Goal: Transaction & Acquisition: Purchase product/service

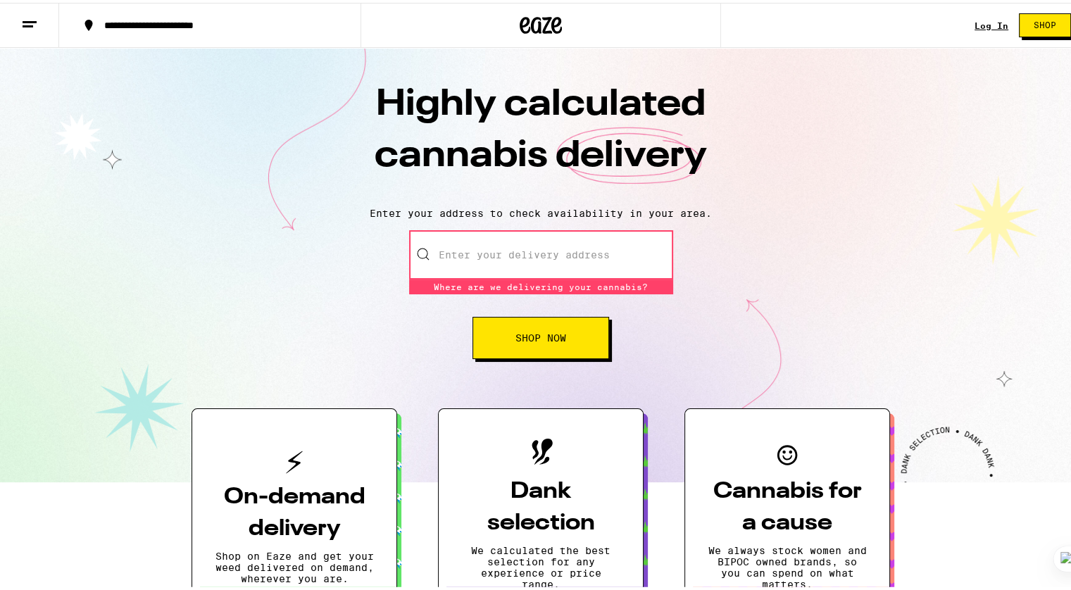
click at [593, 236] on input "Enter your delivery address" at bounding box center [541, 251] width 264 height 49
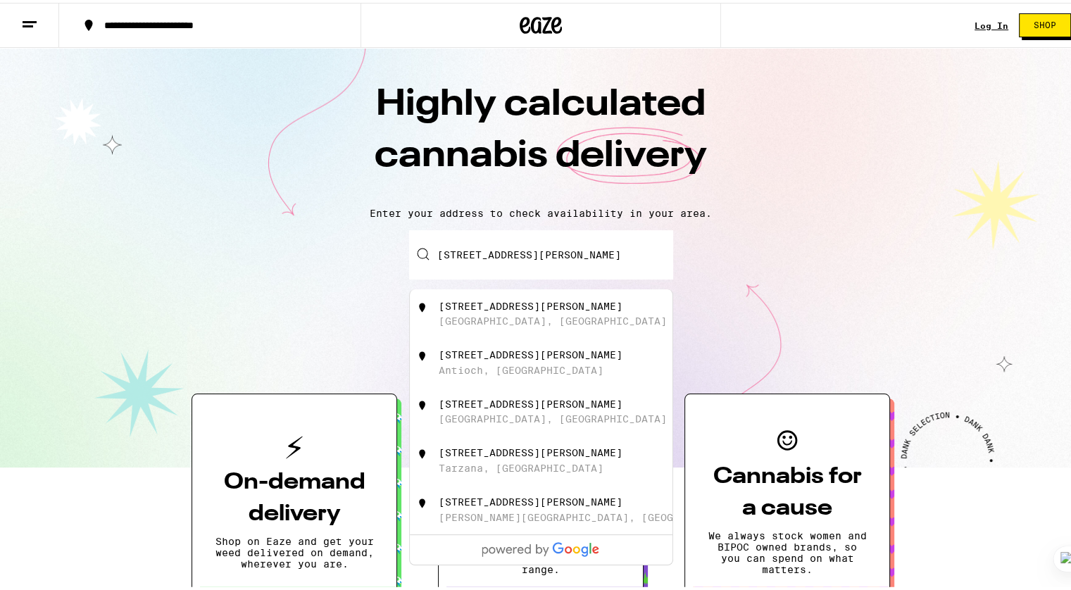
click at [451, 252] on input "[STREET_ADDRESS][PERSON_NAME]" at bounding box center [541, 251] width 264 height 49
click at [460, 306] on div "[STREET_ADDRESS][PERSON_NAME]" at bounding box center [531, 303] width 184 height 11
type input "[STREET_ADDRESS][PERSON_NAME]"
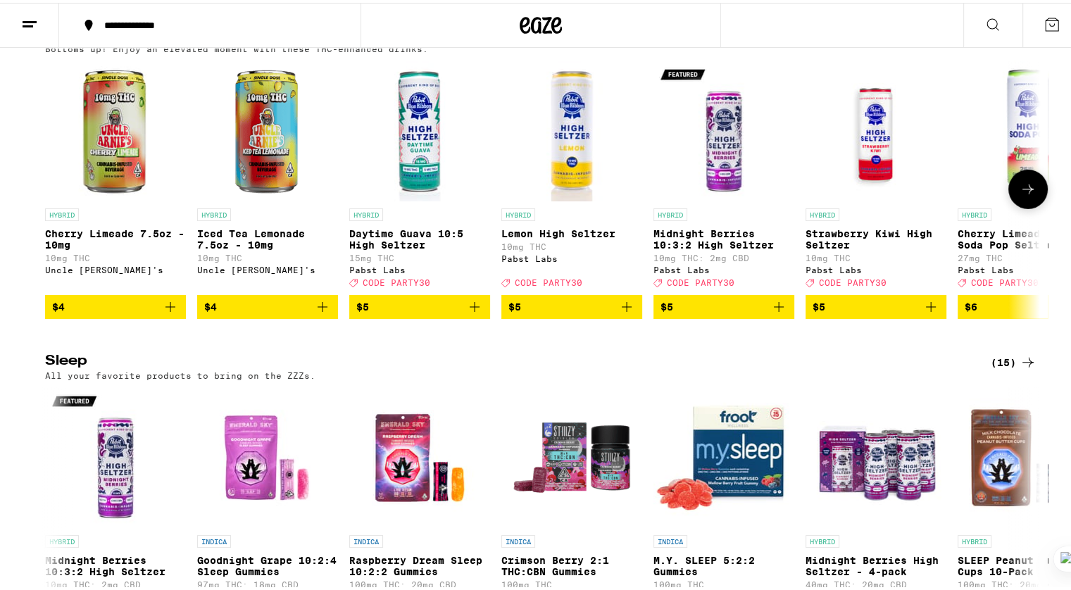
scroll to position [4294, 0]
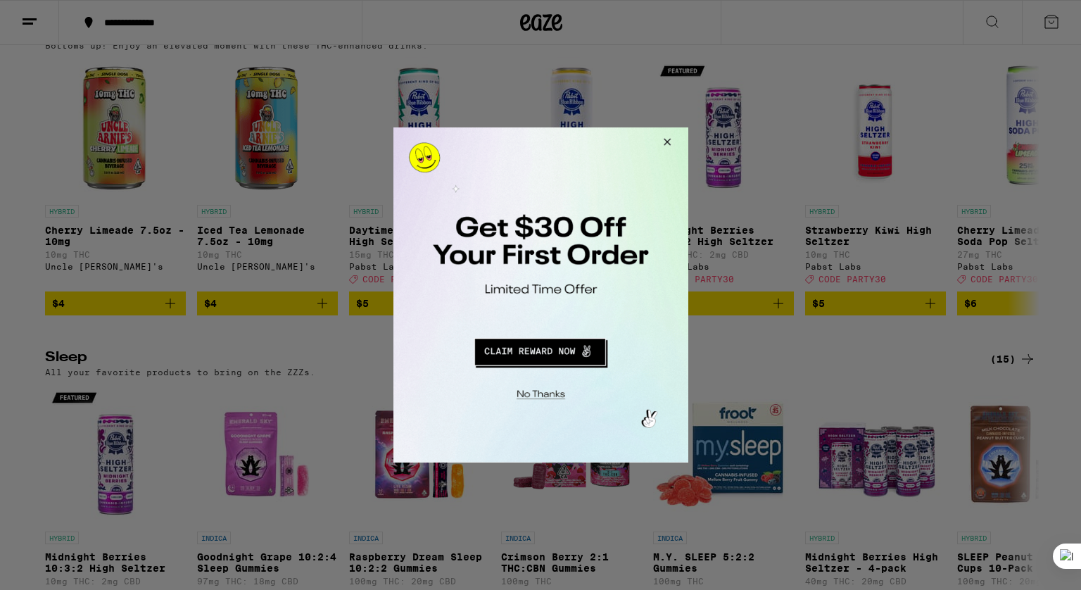
click at [544, 391] on button "Close Modal" at bounding box center [538, 393] width 287 height 22
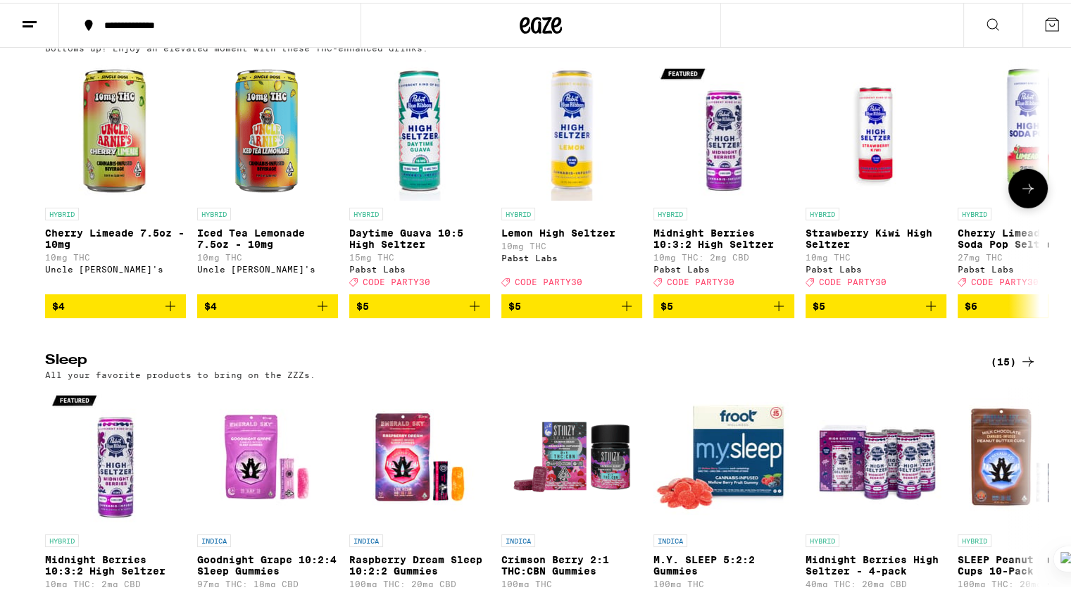
click at [1029, 194] on icon at bounding box center [1027, 185] width 17 height 17
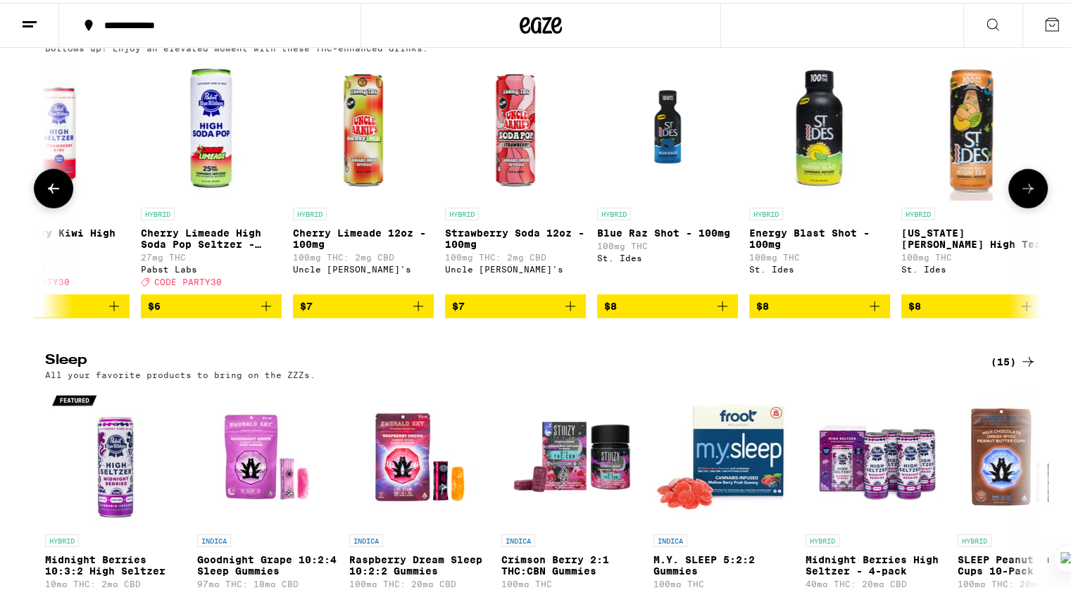
scroll to position [0, 838]
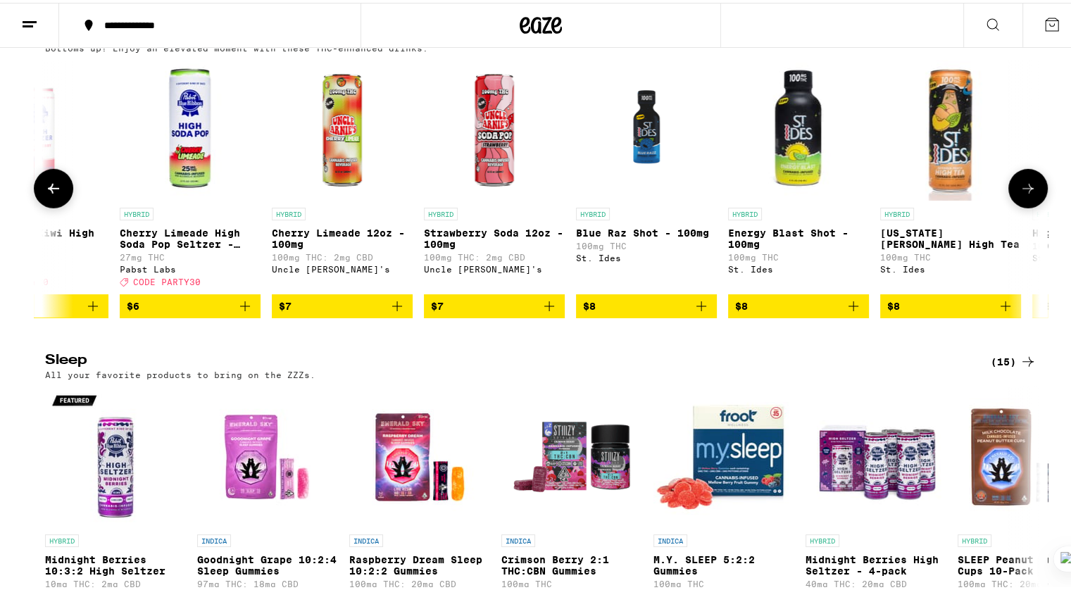
click at [1029, 194] on icon at bounding box center [1027, 185] width 17 height 17
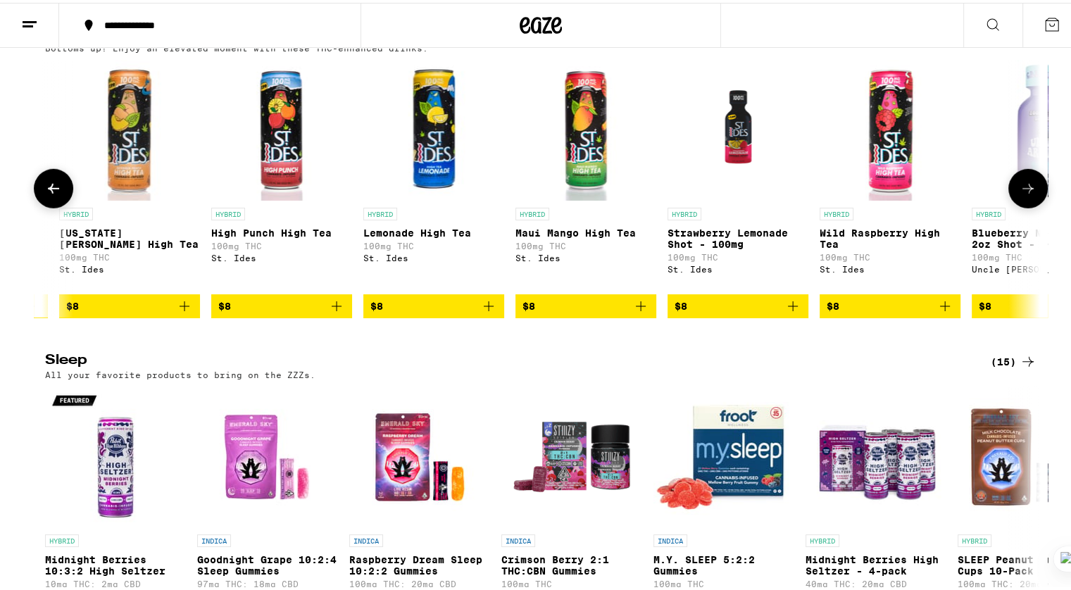
scroll to position [0, 1676]
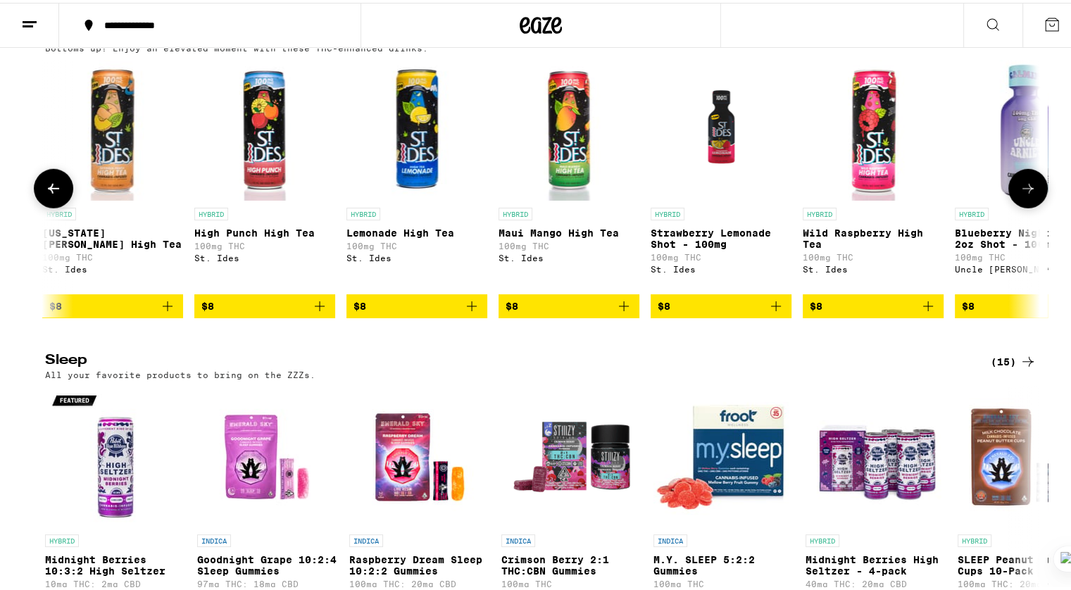
click at [1029, 194] on icon at bounding box center [1027, 185] width 17 height 17
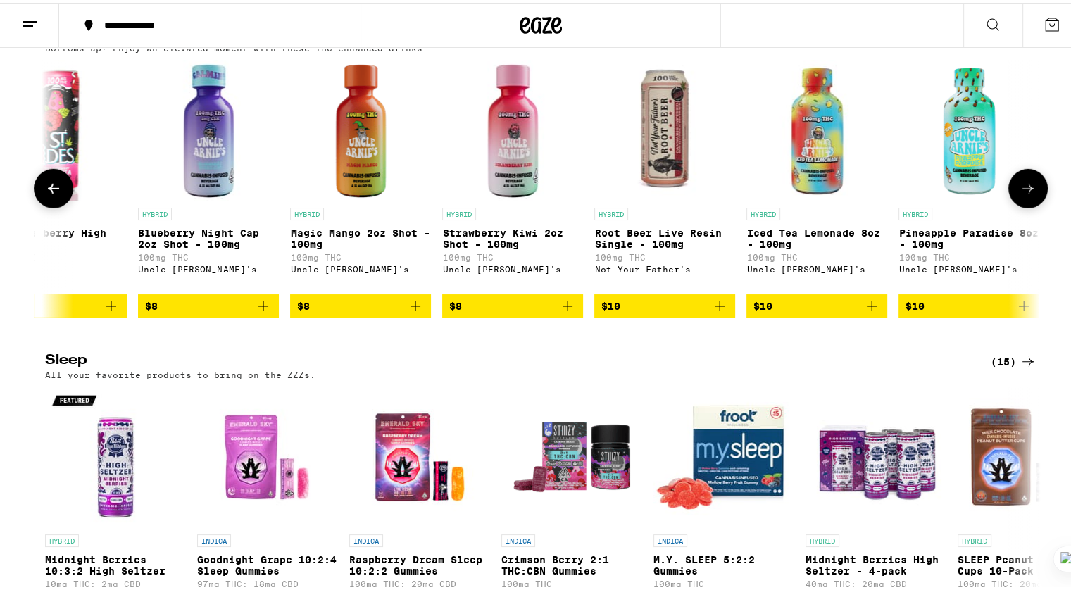
scroll to position [0, 2514]
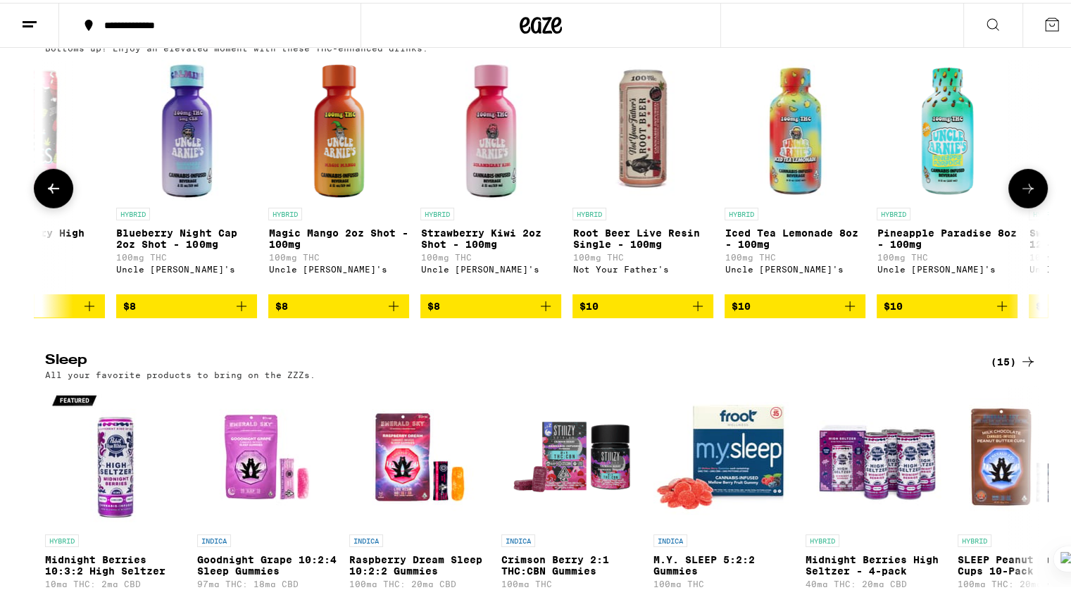
click at [1029, 194] on icon at bounding box center [1027, 185] width 17 height 17
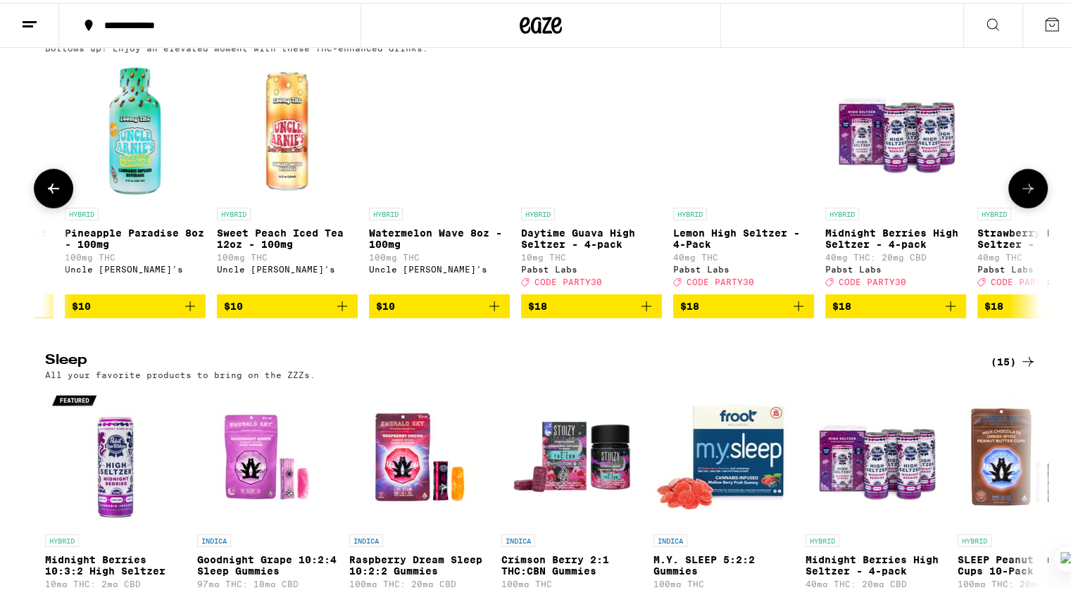
scroll to position [0, 3352]
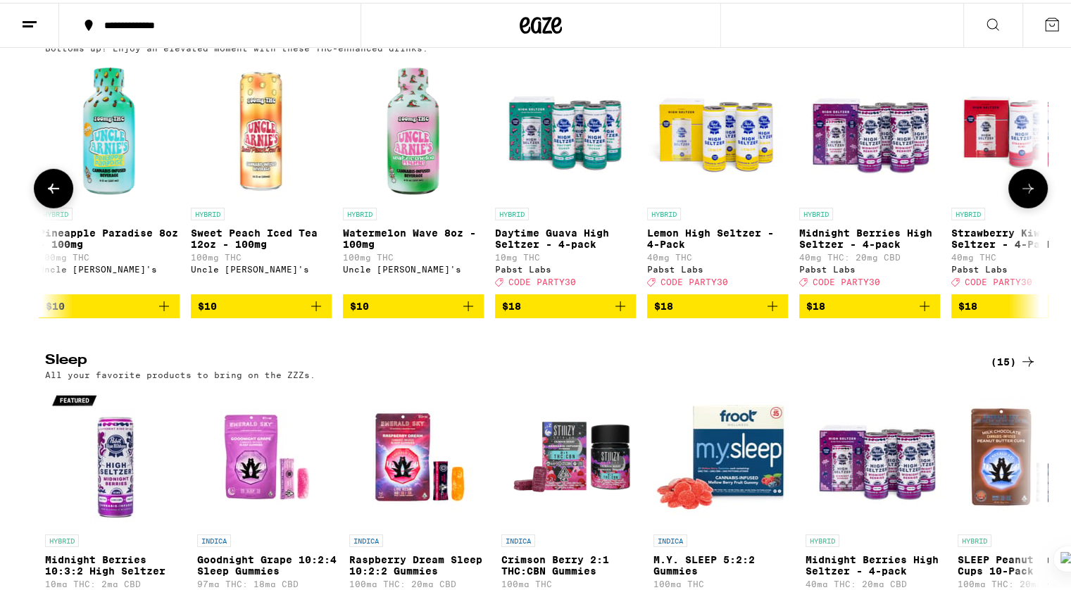
click at [1029, 194] on icon at bounding box center [1027, 185] width 17 height 17
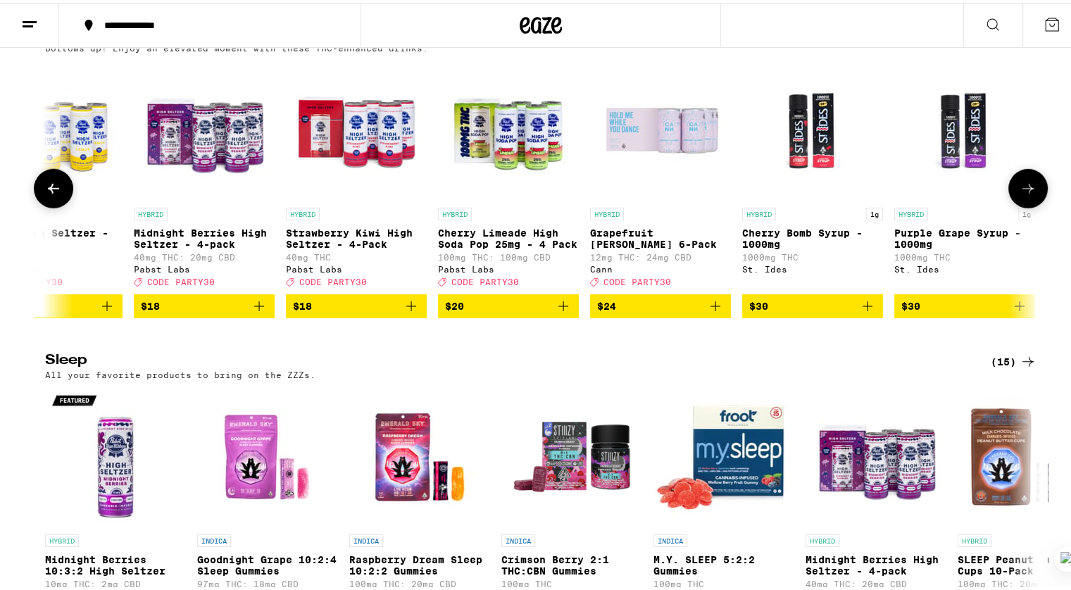
scroll to position [0, 4027]
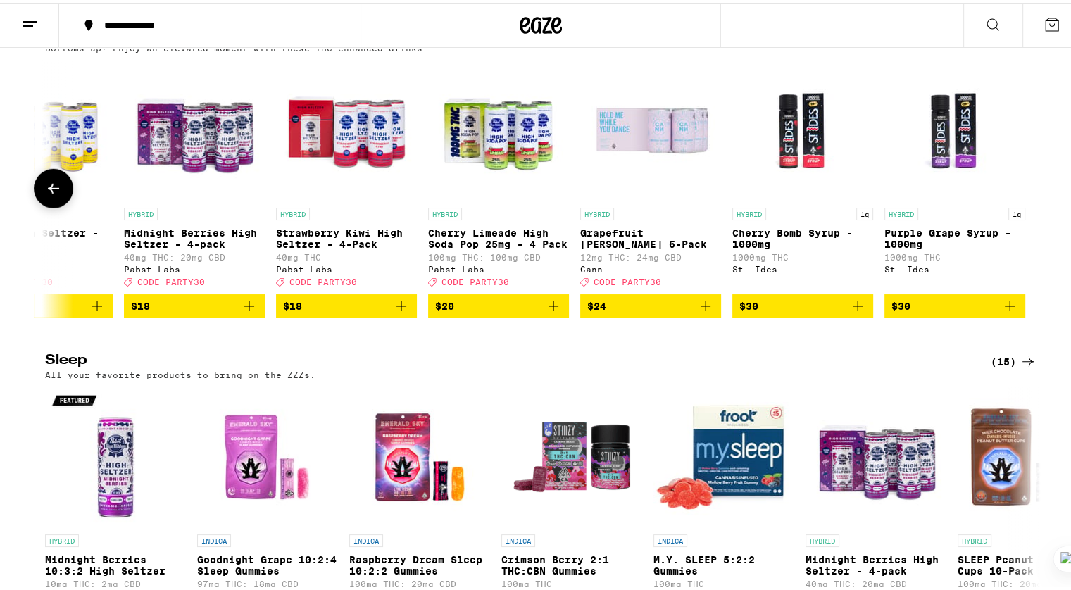
click at [508, 247] on p "Cherry Limeade High Soda Pop 25mg - 4 Pack" at bounding box center [498, 236] width 141 height 23
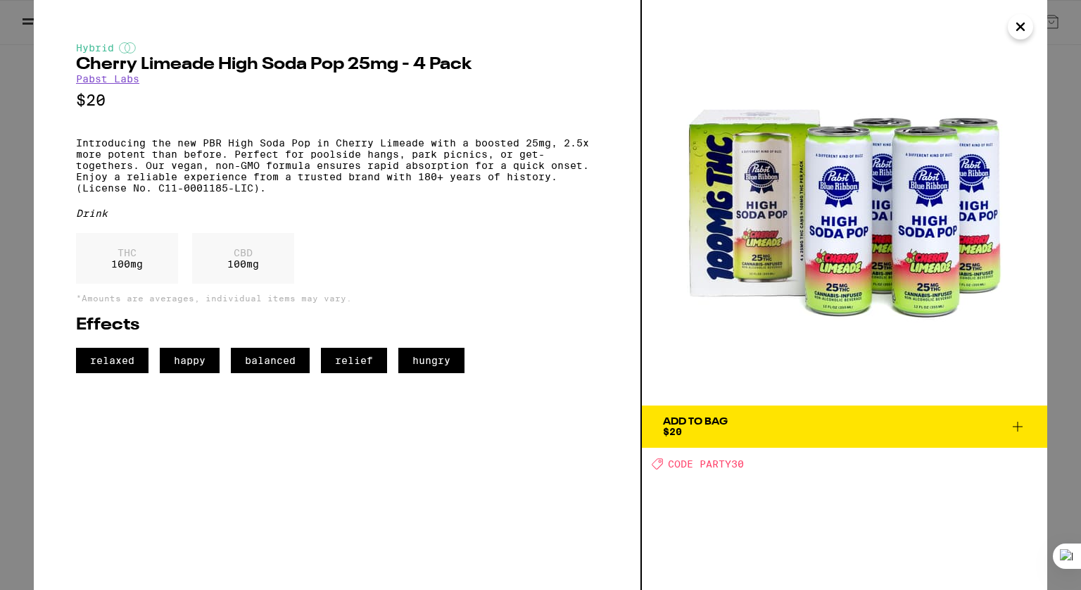
drag, startPoint x: 1022, startPoint y: 23, endPoint x: 612, endPoint y: 305, distance: 497.6
click at [1022, 23] on icon "Close" at bounding box center [1020, 26] width 17 height 21
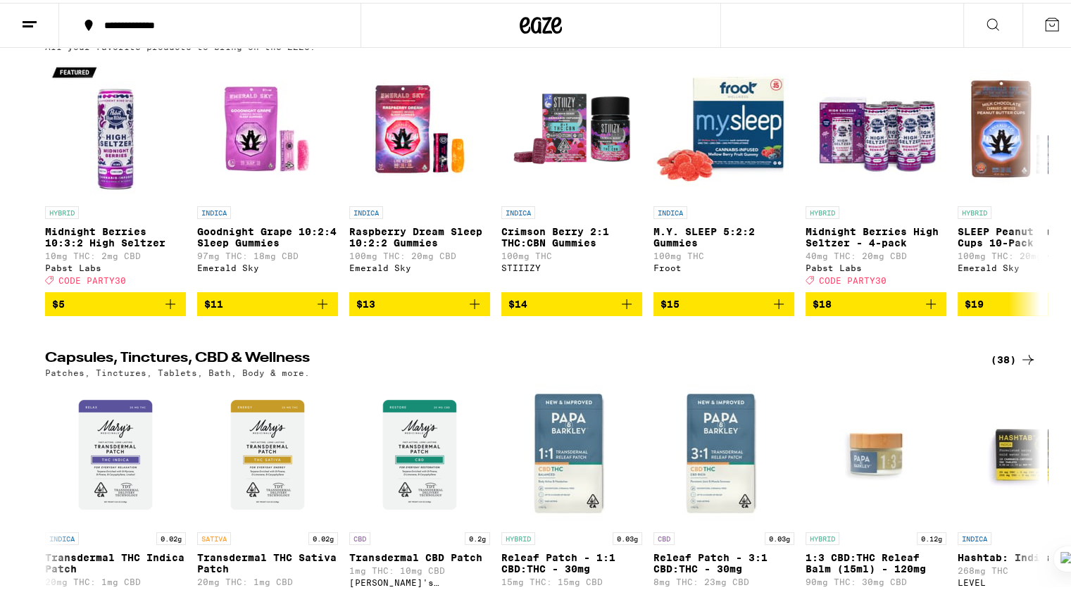
scroll to position [4646, 0]
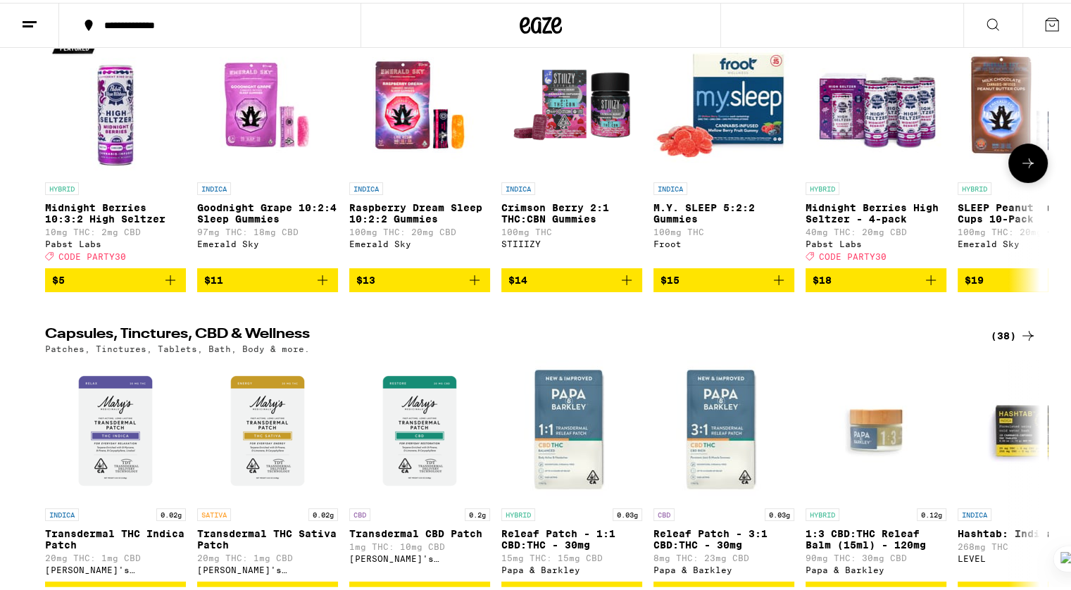
click at [129, 222] on p "Midnight Berries 10:3:2 High Seltzer" at bounding box center [115, 210] width 141 height 23
click at [96, 222] on p "Midnight Berries 10:3:2 High Seltzer" at bounding box center [115, 210] width 141 height 23
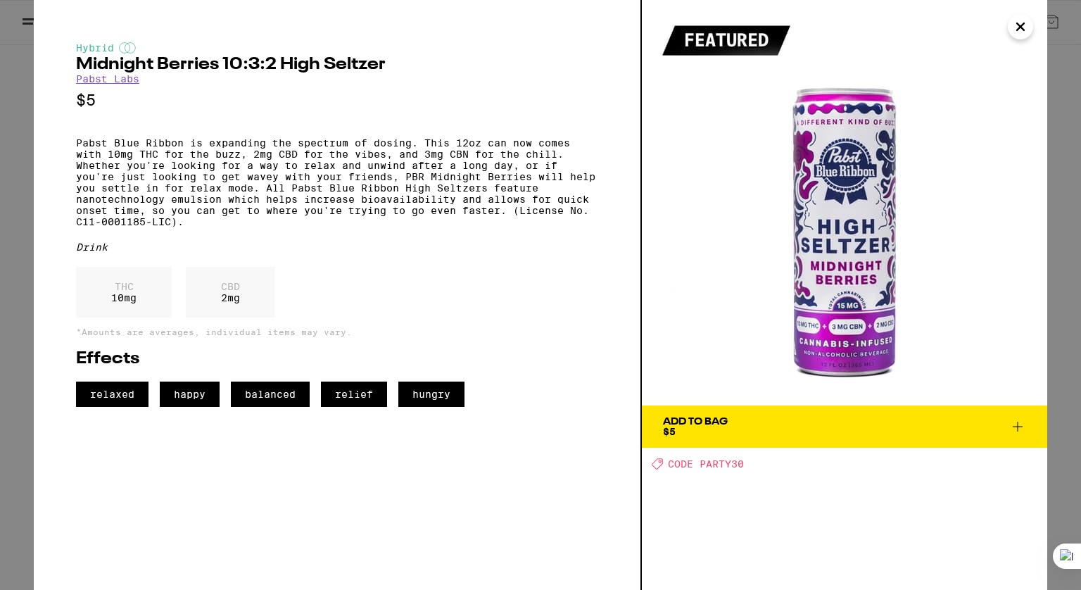
click at [470, 247] on div "Hybrid Midnight Berries 10:3:2 High [PERSON_NAME] [PERSON_NAME] Labs $5 Pabst B…" at bounding box center [337, 224] width 522 height 365
click at [1024, 30] on icon "Close" at bounding box center [1020, 26] width 7 height 7
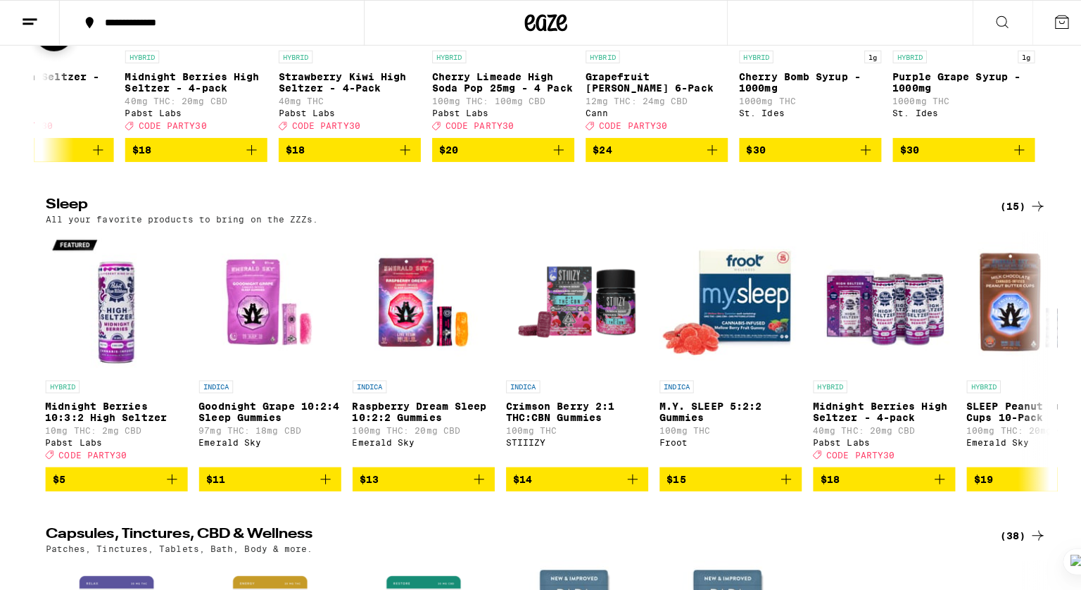
scroll to position [4365, 0]
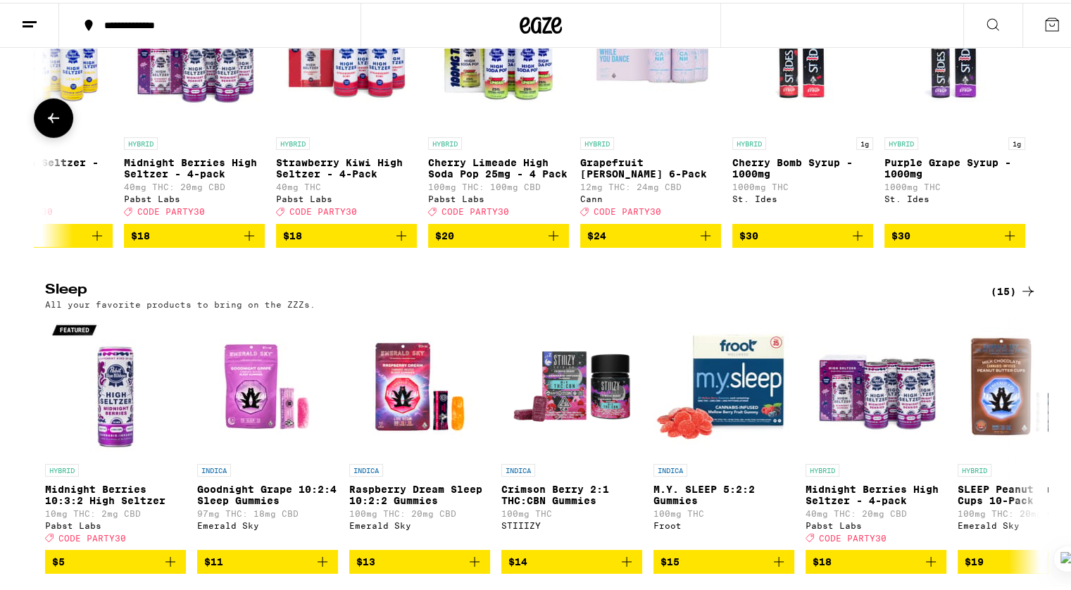
click at [938, 127] on img "Open page for Purple Grape Syrup - 1000mg from St. Ides" at bounding box center [954, 57] width 141 height 141
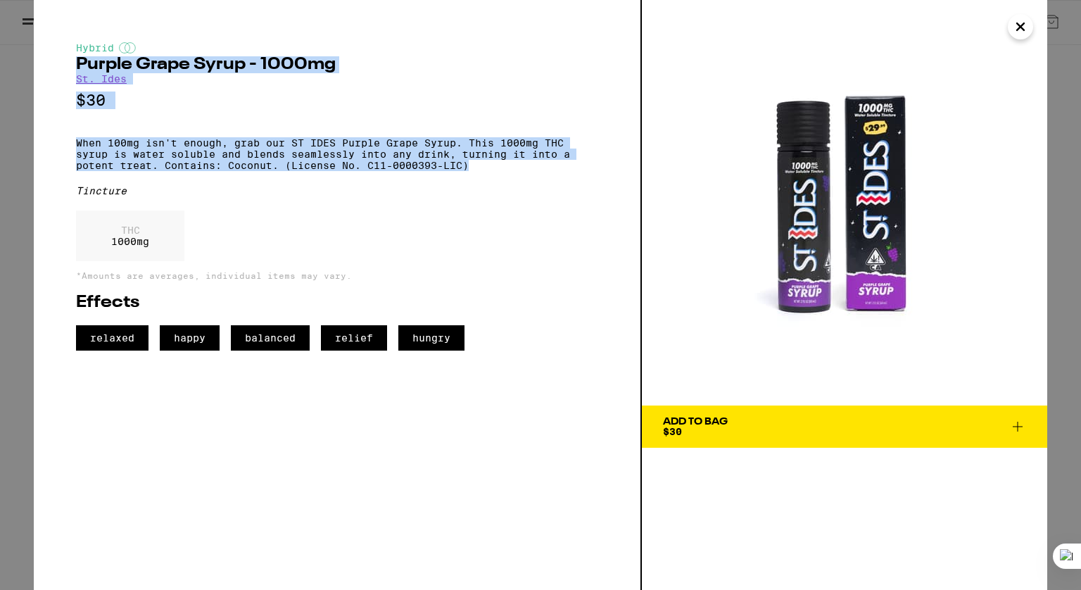
drag, startPoint x: 499, startPoint y: 176, endPoint x: 37, endPoint y: 62, distance: 476.4
click at [37, 62] on div "Hybrid Purple Grape Syrup - 1000mg St. Ides $30 When 100mg isn't enough, grab o…" at bounding box center [338, 295] width 608 height 590
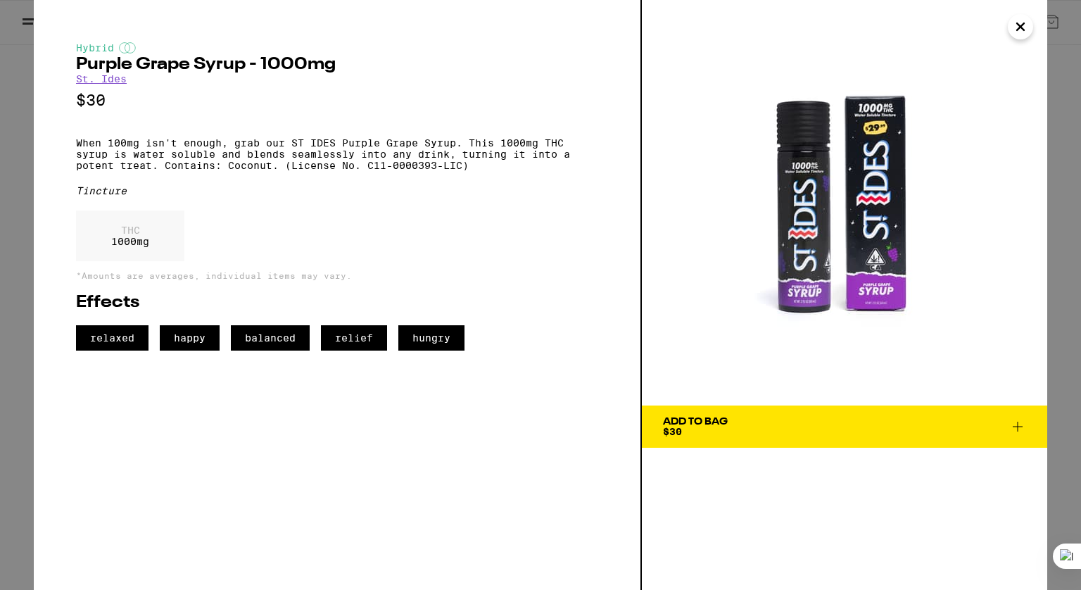
drag, startPoint x: 1015, startPoint y: 23, endPoint x: 926, endPoint y: 42, distance: 90.7
click at [1015, 23] on icon "Close" at bounding box center [1020, 26] width 17 height 21
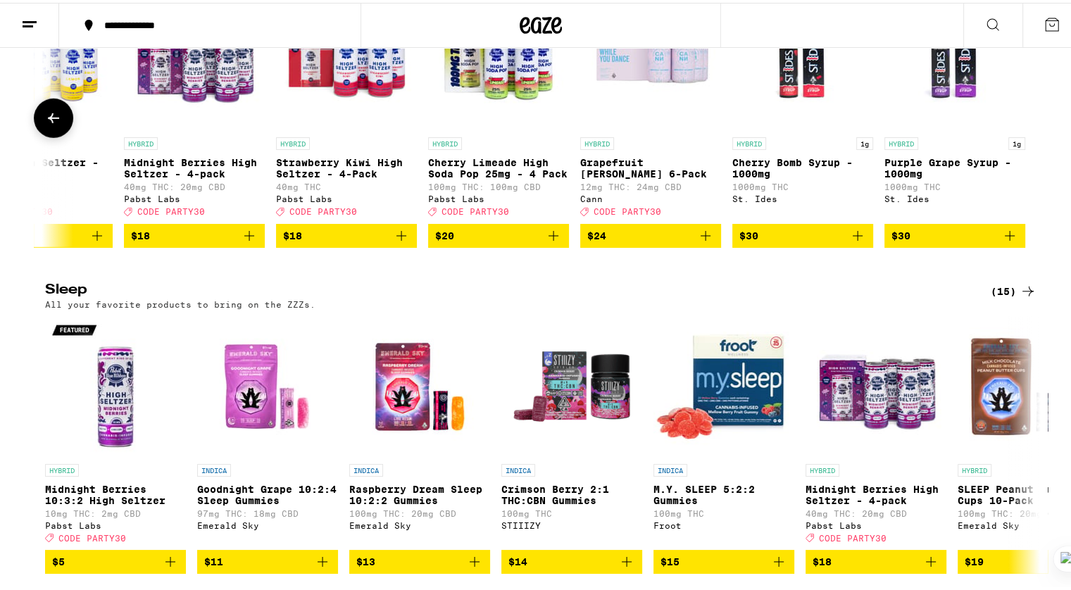
click at [670, 127] on img "Open page for Grapefruit Rosemary 6-Pack from Cann" at bounding box center [650, 57] width 141 height 141
